Goal: Find specific page/section: Find specific page/section

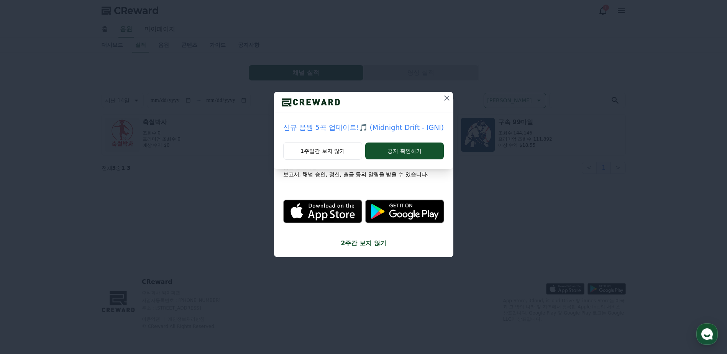
click at [444, 100] on icon at bounding box center [446, 97] width 5 height 5
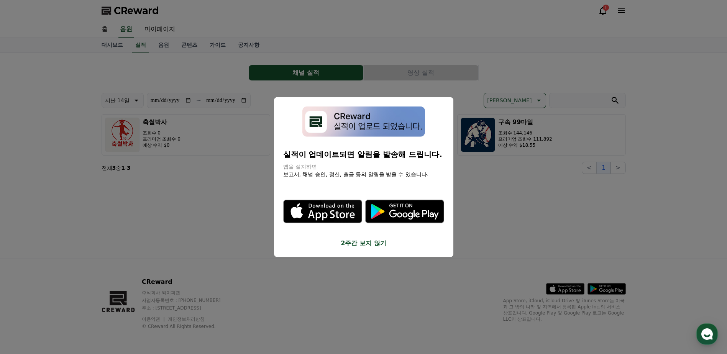
click at [540, 133] on button "close modal" at bounding box center [363, 177] width 727 height 354
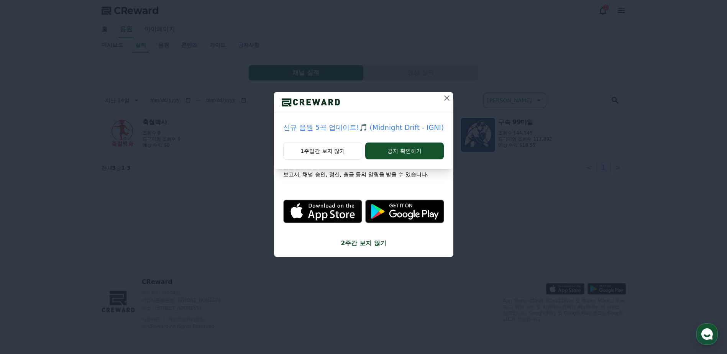
click at [442, 98] on icon at bounding box center [446, 97] width 9 height 9
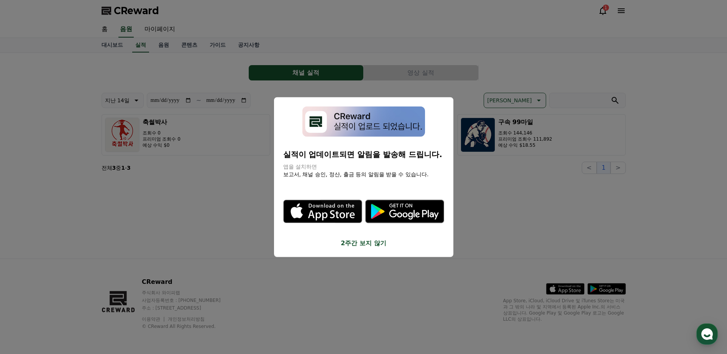
click at [569, 145] on button "close modal" at bounding box center [363, 177] width 727 height 354
